Goal: Transaction & Acquisition: Purchase product/service

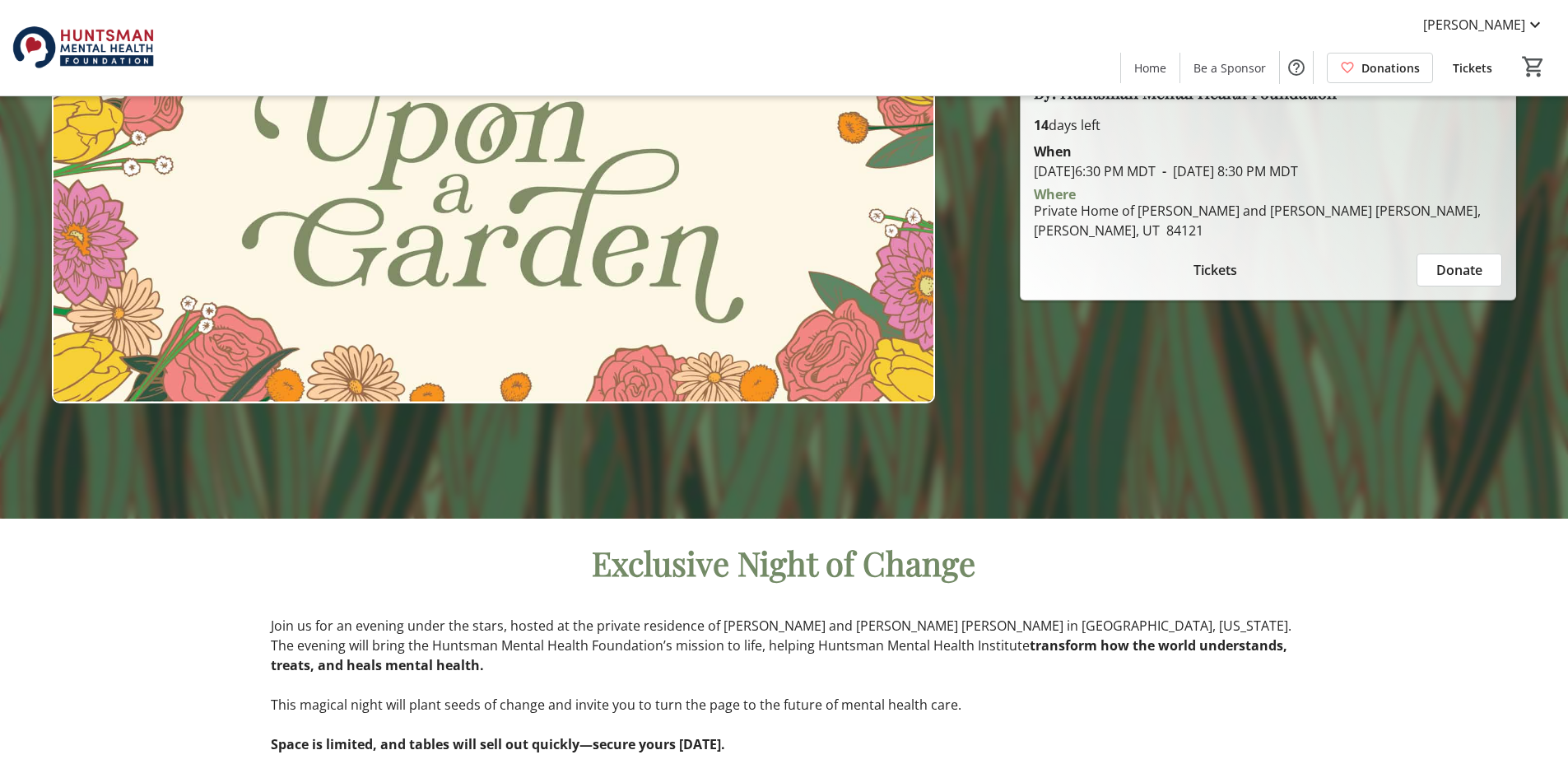
scroll to position [164, 0]
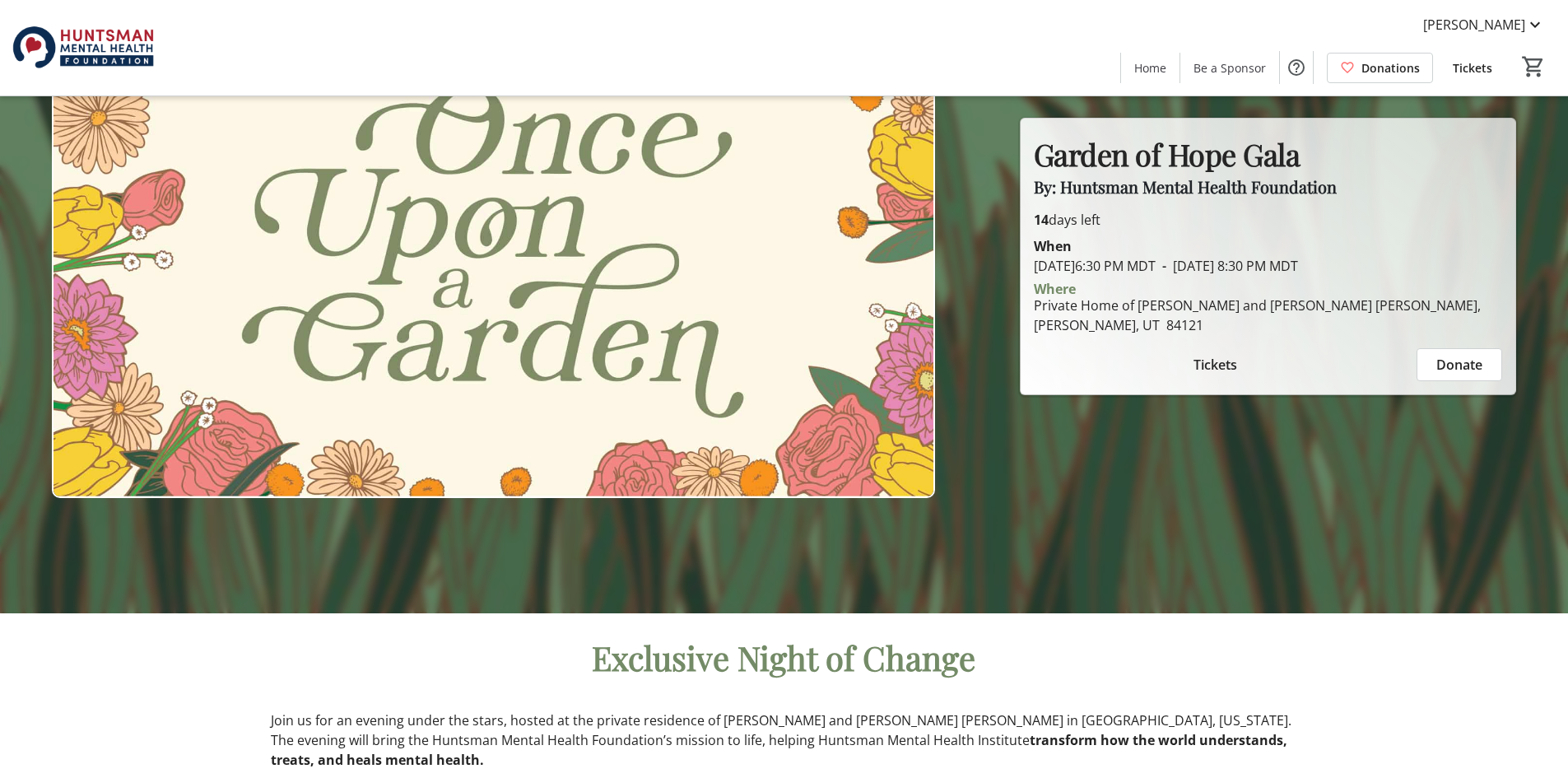
click at [1224, 362] on span "Tickets" at bounding box center [1215, 364] width 44 height 19
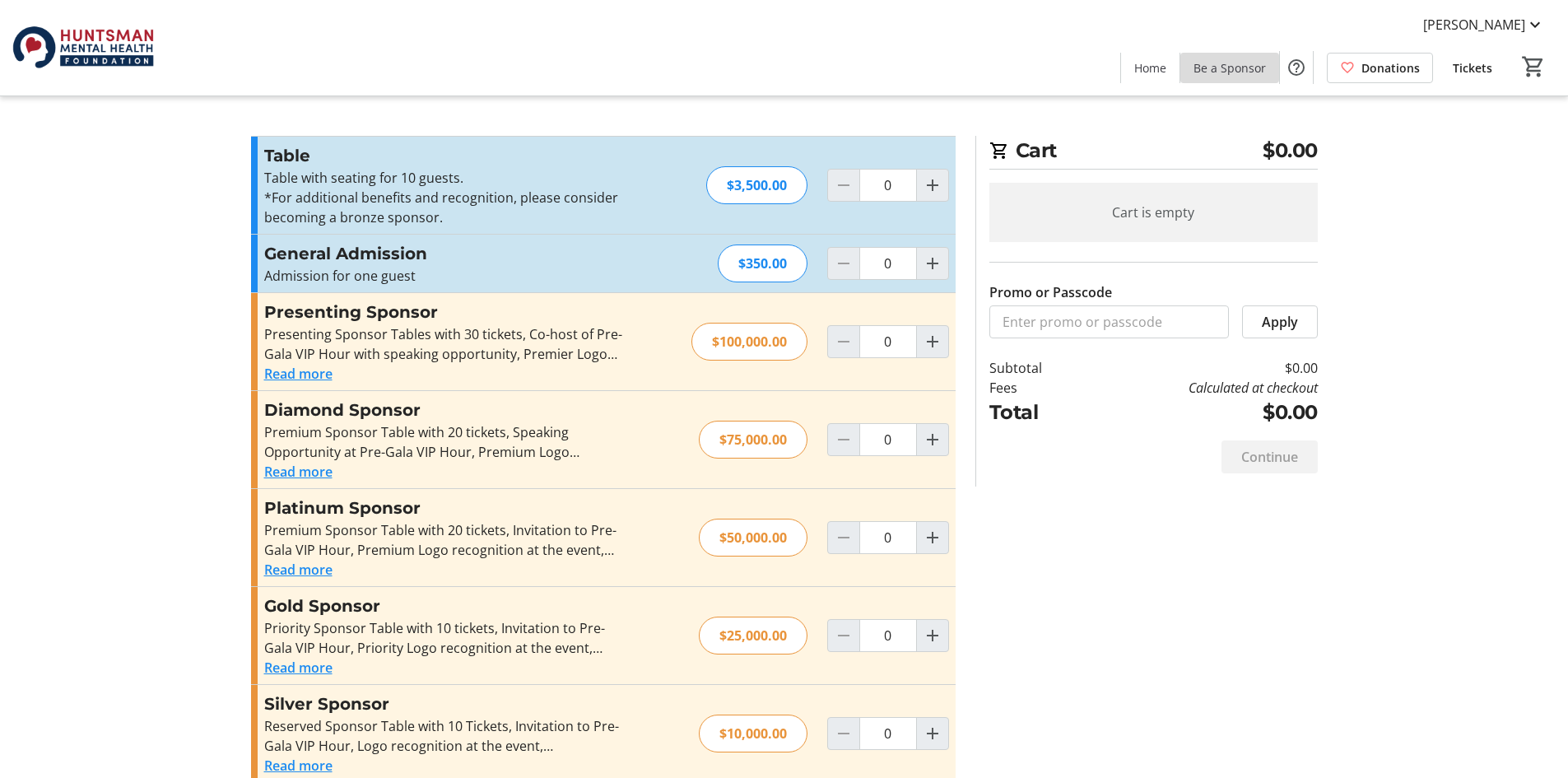
click at [1234, 61] on span "Be a Sponsor" at bounding box center [1229, 67] width 72 height 18
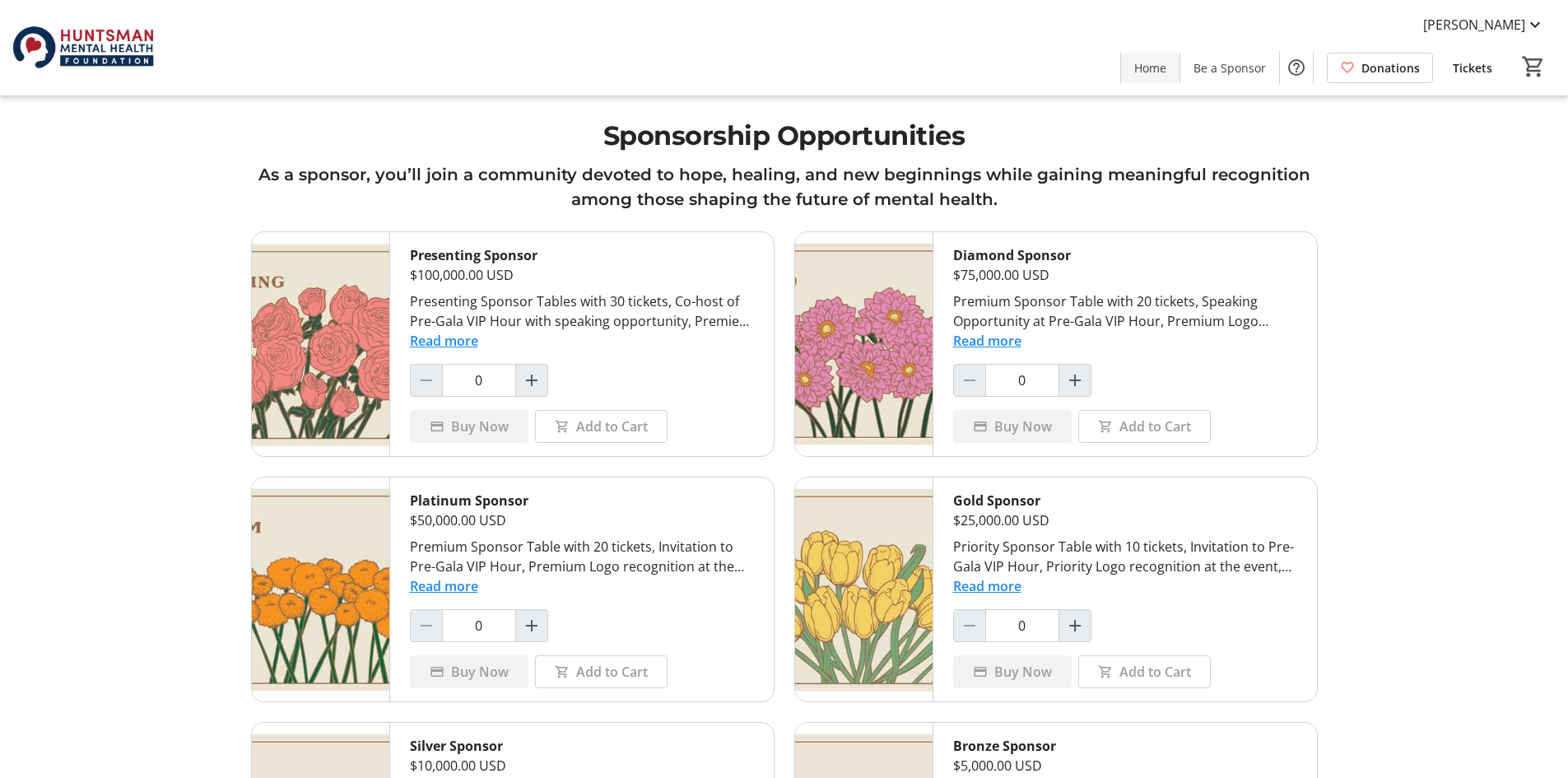
click at [1157, 75] on span "Home" at bounding box center [1150, 67] width 32 height 18
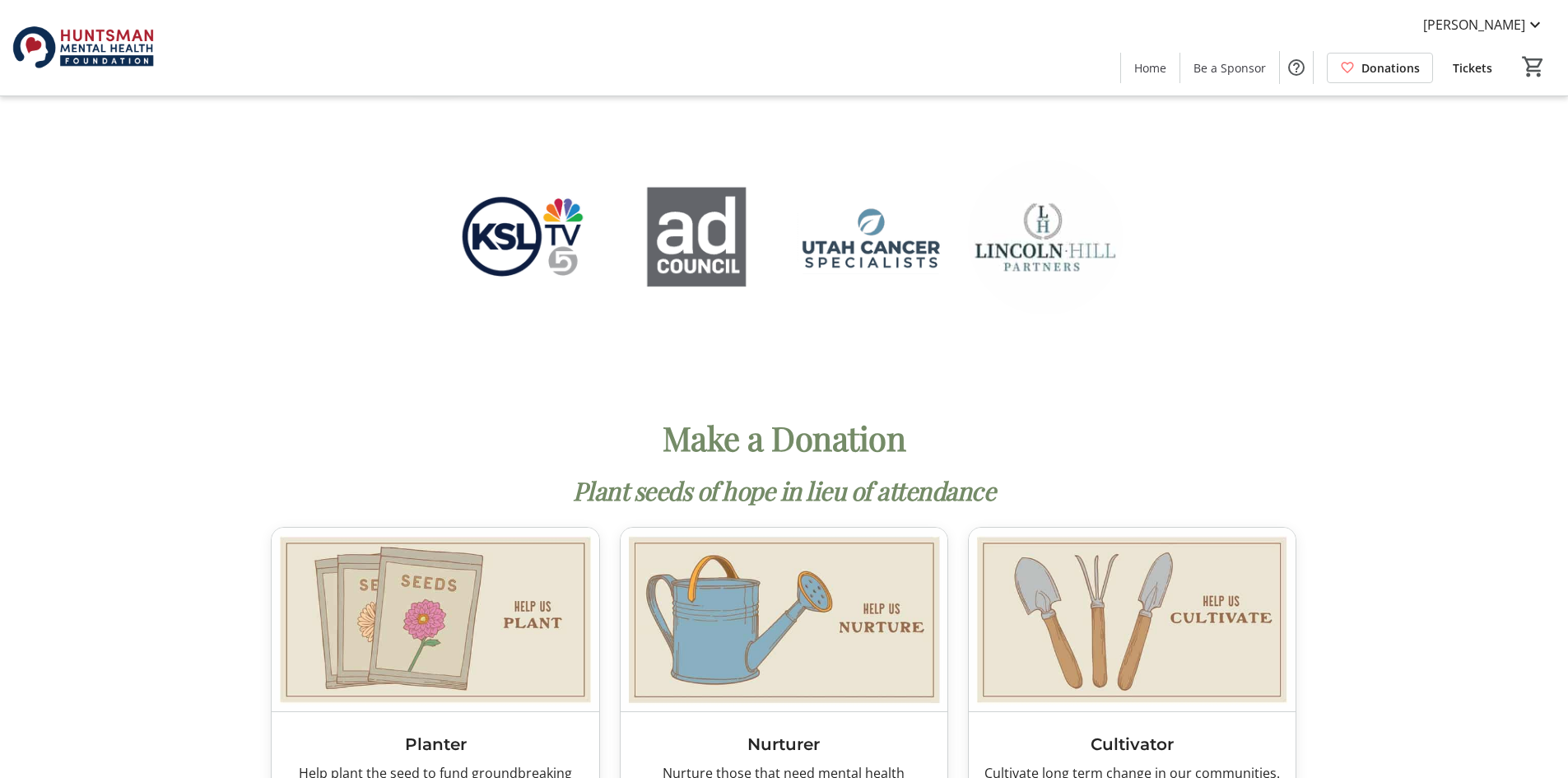
scroll to position [3951, 0]
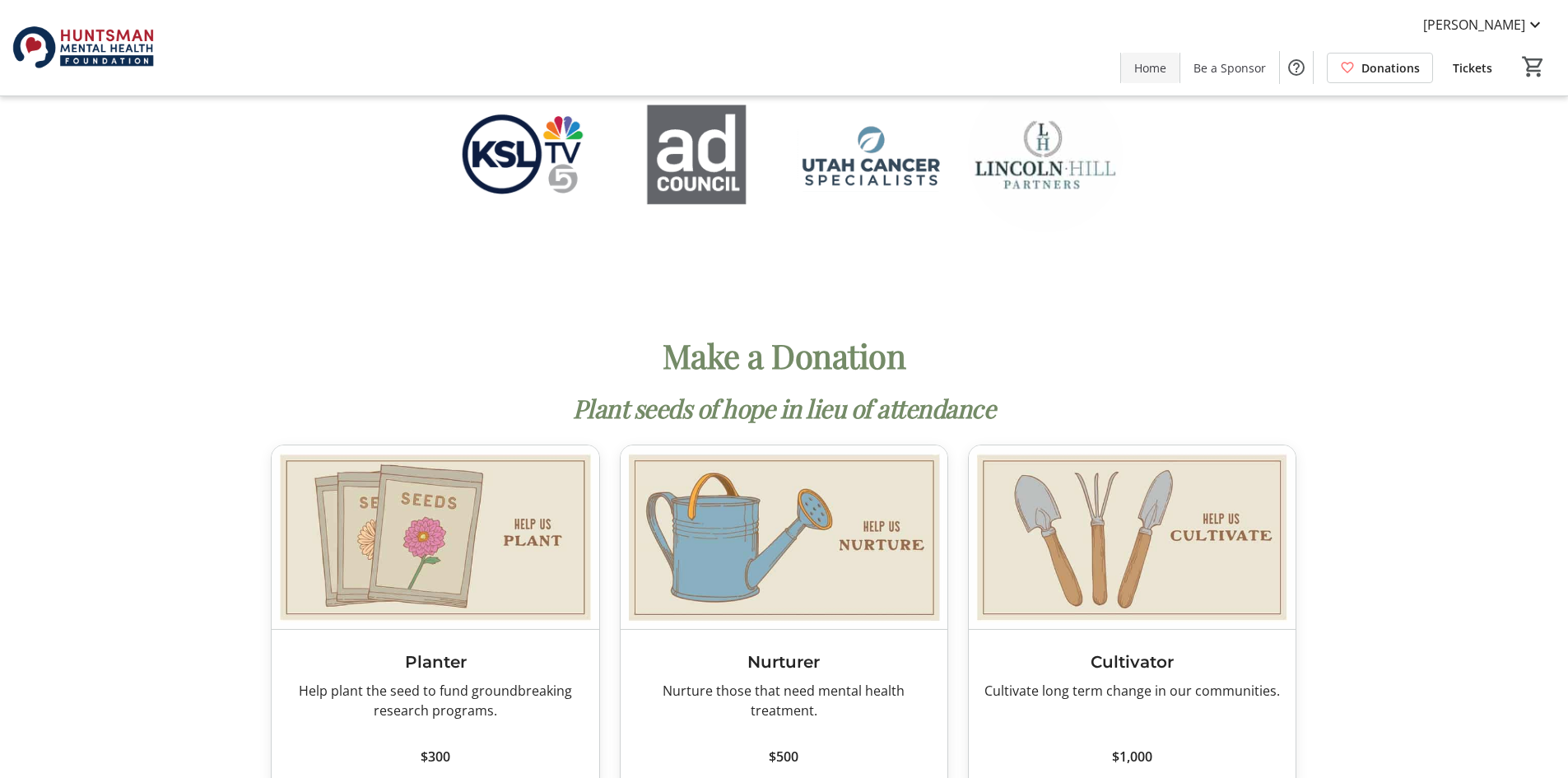
click at [1166, 71] on span "Home" at bounding box center [1150, 67] width 32 height 18
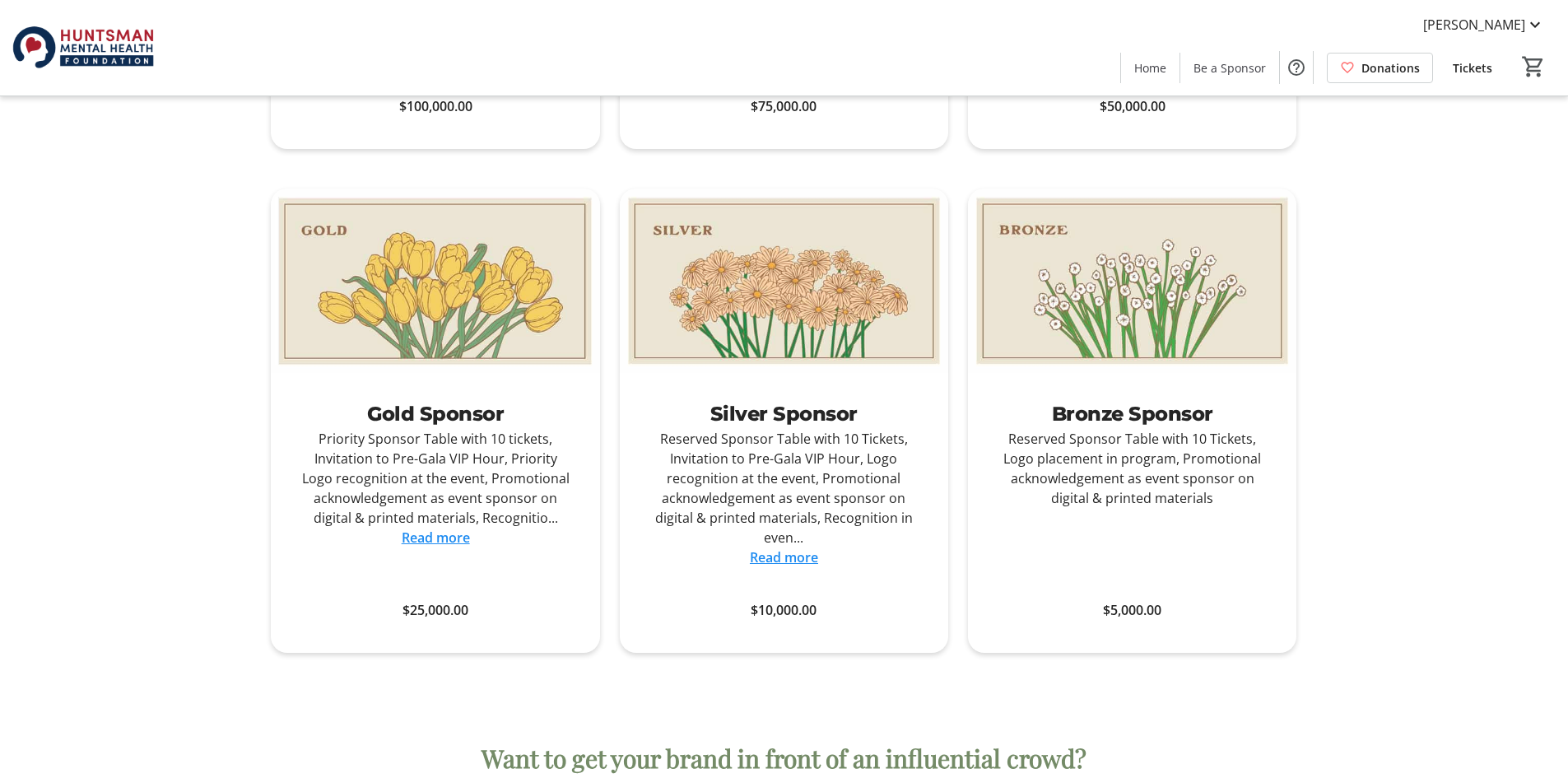
scroll to position [1481, 0]
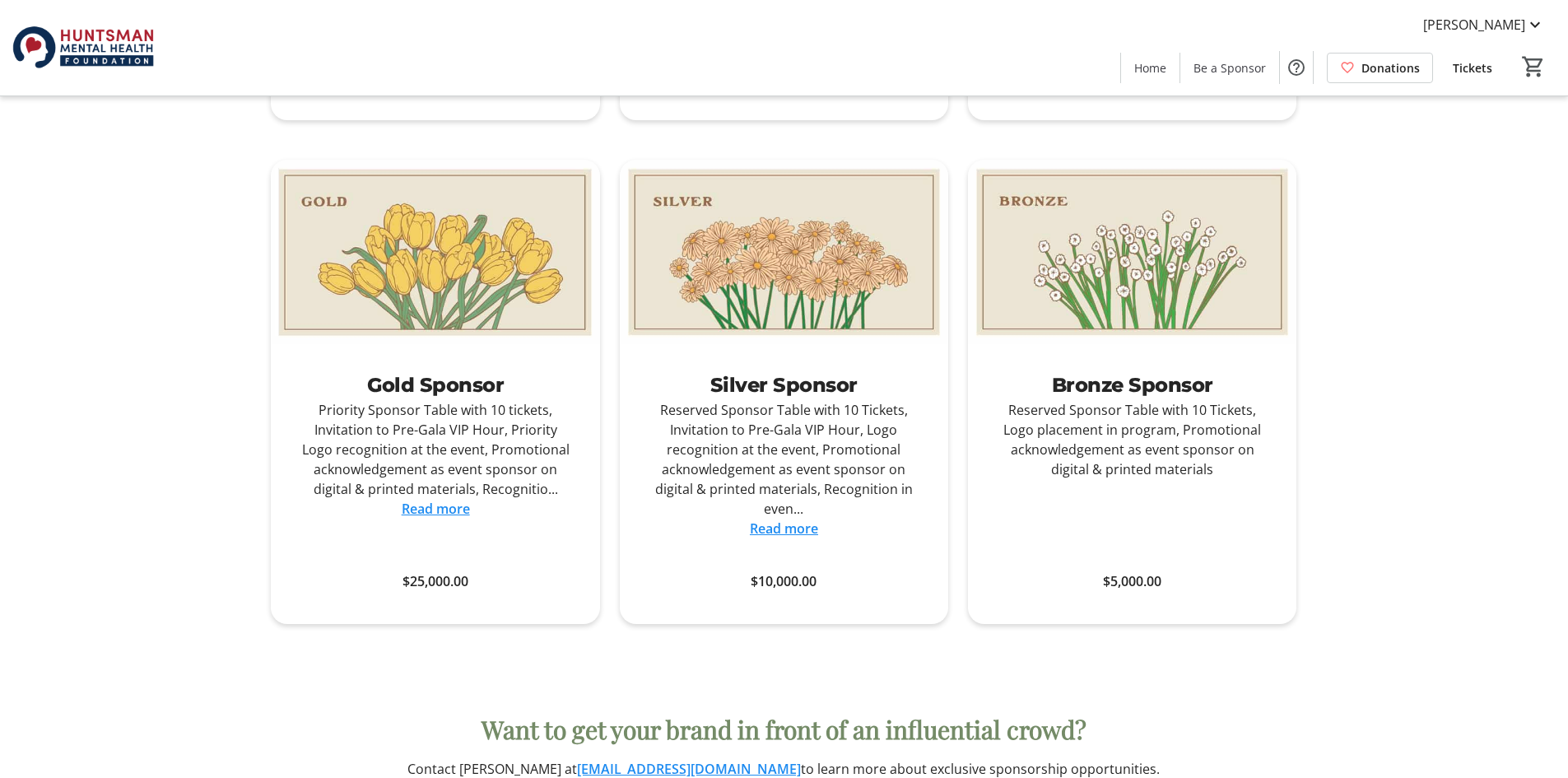
click at [1208, 253] on img at bounding box center [1132, 253] width 328 height 185
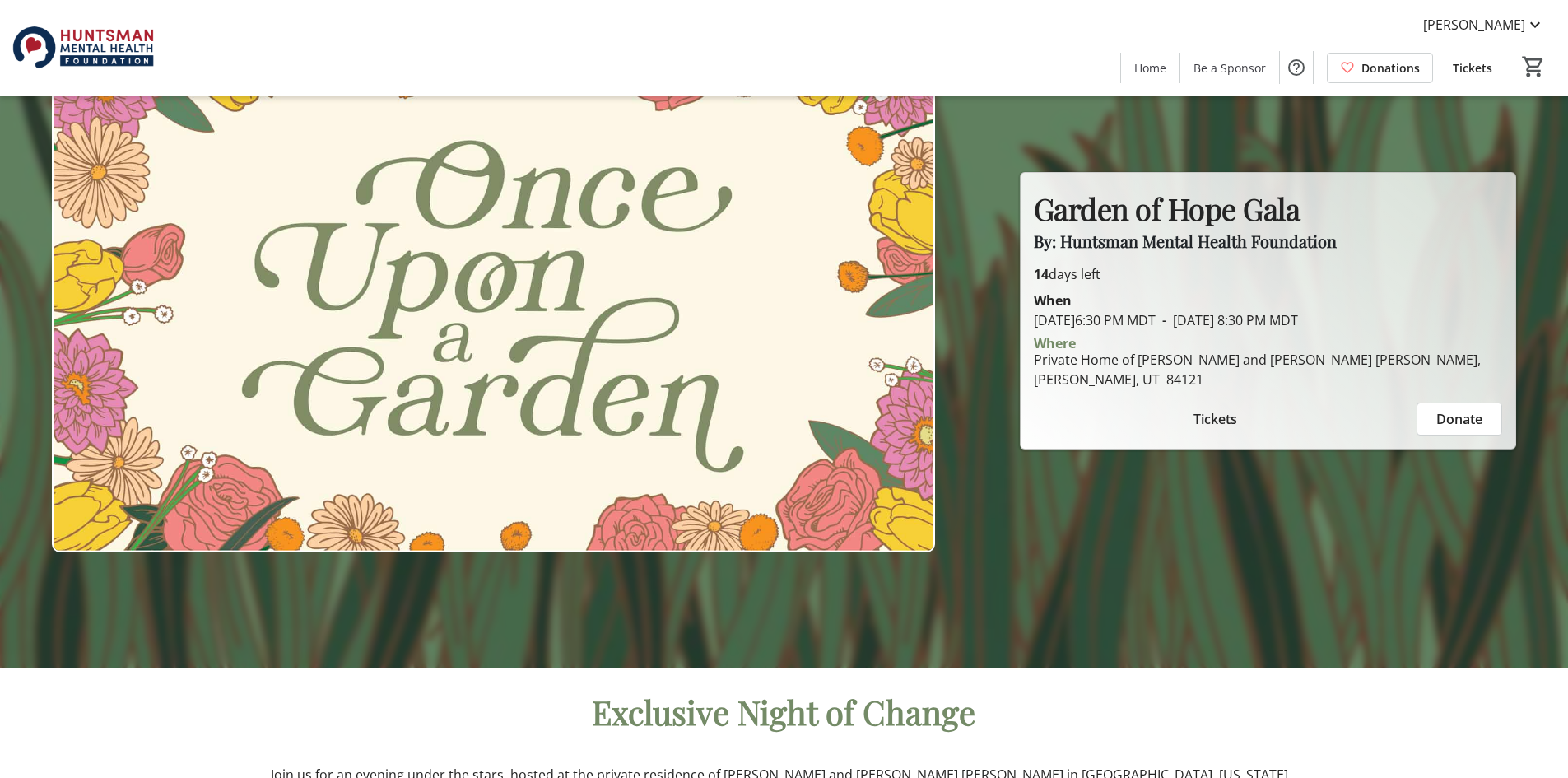
scroll to position [0, 0]
